Goal: Task Accomplishment & Management: Manage account settings

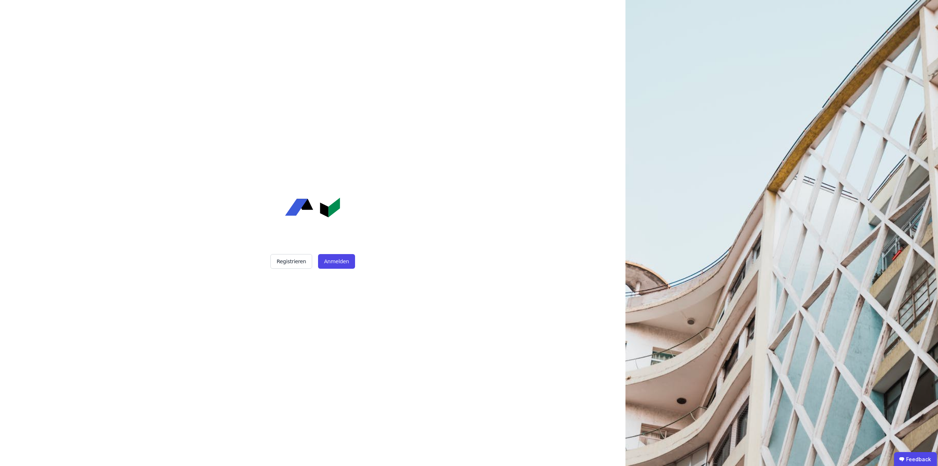
click at [329, 269] on div "Registrieren Anmelden" at bounding box center [312, 233] width 183 height 466
click at [329, 263] on button "Anmelden" at bounding box center [336, 261] width 37 height 15
